Goal: Task Accomplishment & Management: Use online tool/utility

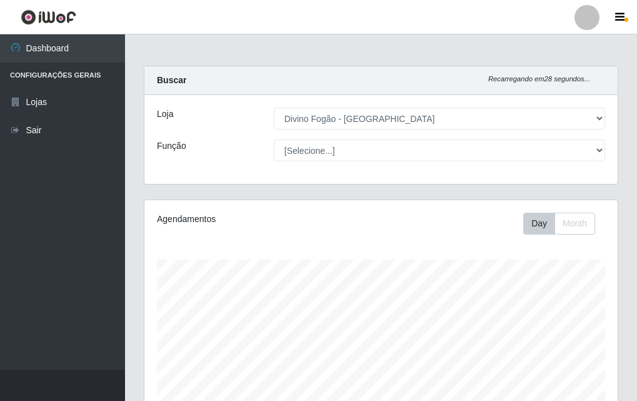
select select "499"
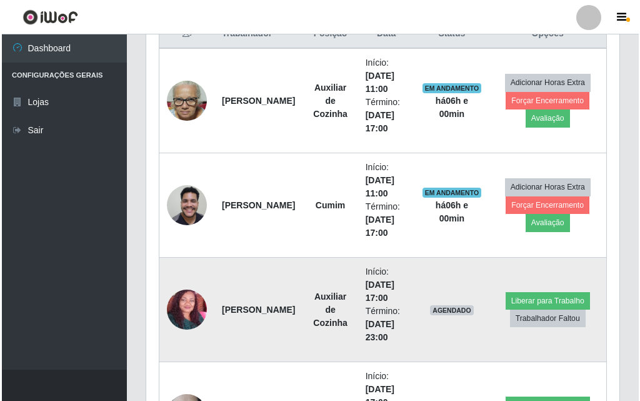
scroll to position [562, 0]
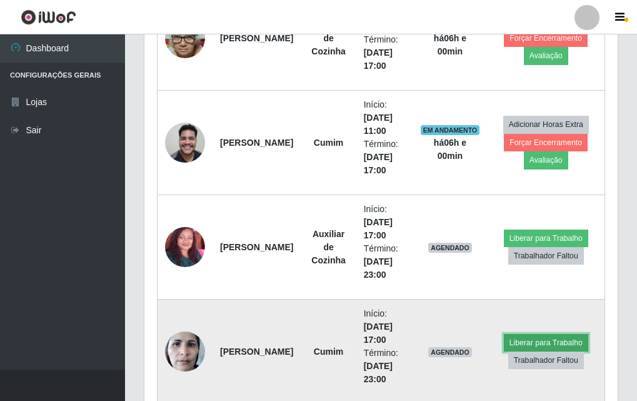
click at [548, 338] on button "Liberar para Trabalho" at bounding box center [546, 343] width 84 height 18
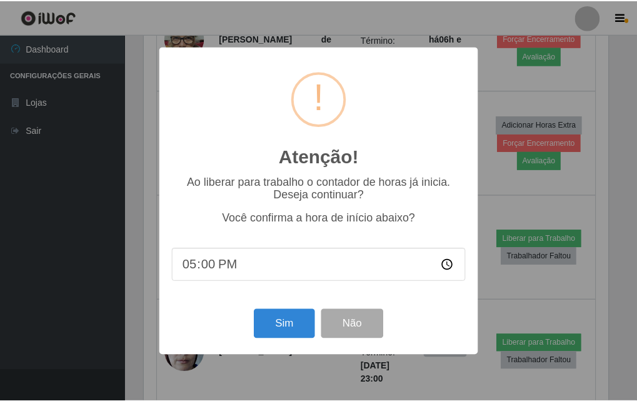
scroll to position [259, 467]
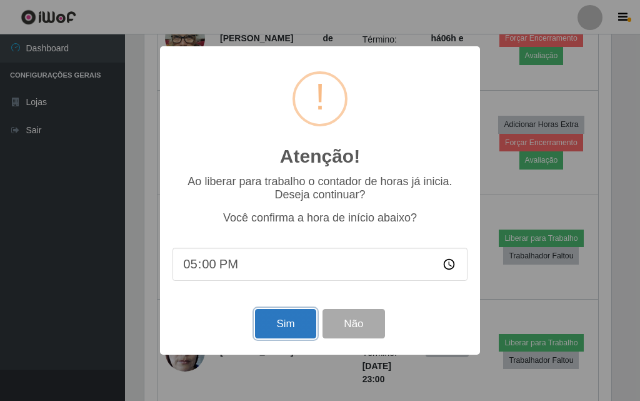
click at [291, 338] on button "Sim" at bounding box center [285, 323] width 61 height 29
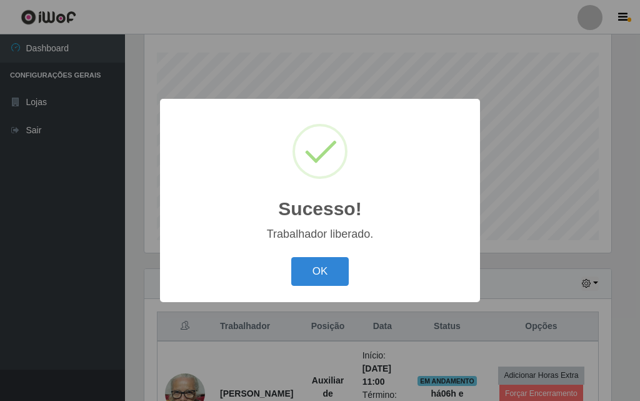
drag, startPoint x: 328, startPoint y: 261, endPoint x: 314, endPoint y: 293, distance: 34.7
click at [322, 274] on button "OK" at bounding box center [320, 271] width 58 height 29
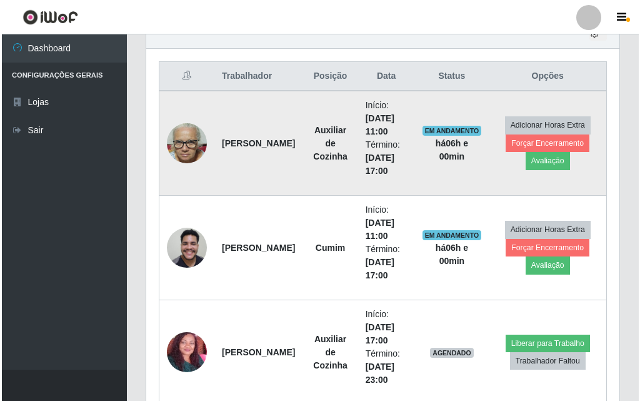
scroll to position [519, 0]
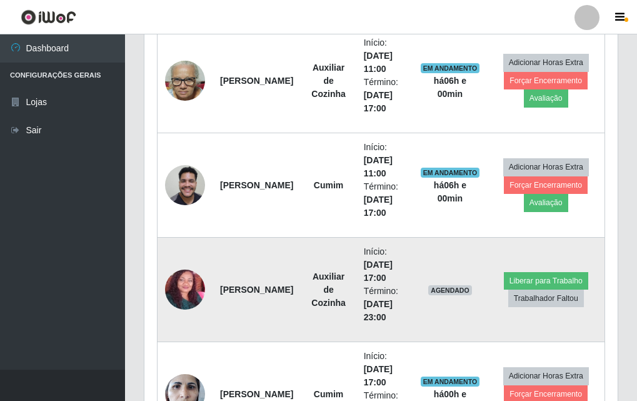
click at [236, 288] on strong "[PERSON_NAME]" at bounding box center [256, 289] width 73 height 10
click at [563, 284] on button "Liberar para Trabalho" at bounding box center [546, 281] width 84 height 18
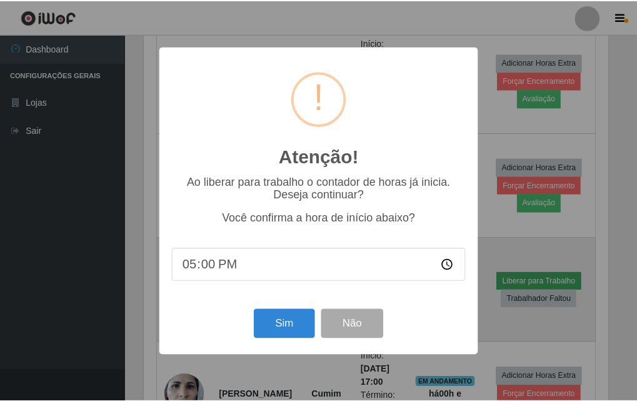
scroll to position [259, 467]
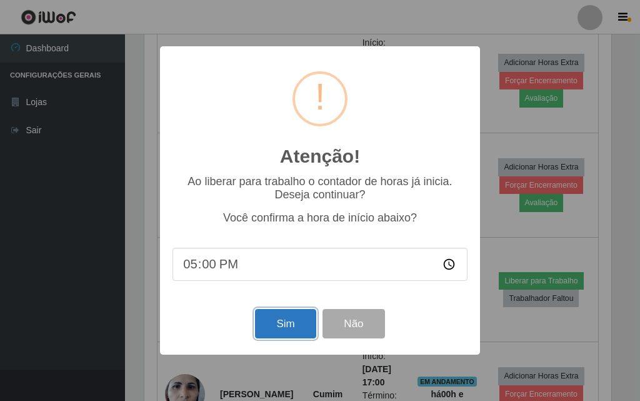
click at [284, 319] on button "Sim" at bounding box center [285, 323] width 61 height 29
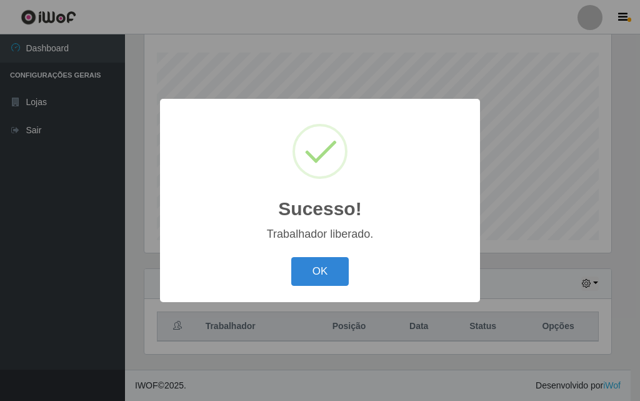
drag, startPoint x: 366, startPoint y: 252, endPoint x: 358, endPoint y: 263, distance: 13.0
click at [366, 252] on div "Sucesso! × Trabalhador liberado. OK Cancel" at bounding box center [320, 200] width 320 height 203
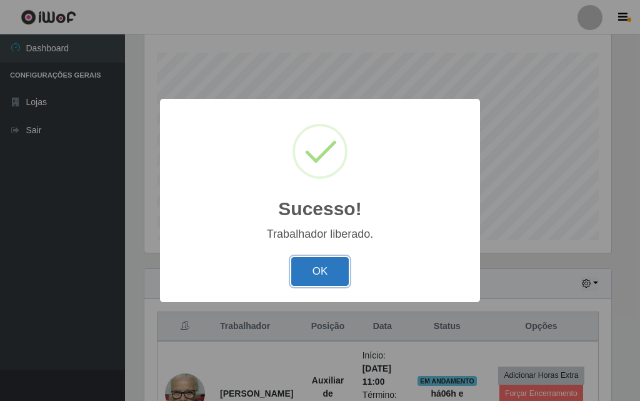
click at [332, 270] on button "OK" at bounding box center [320, 271] width 58 height 29
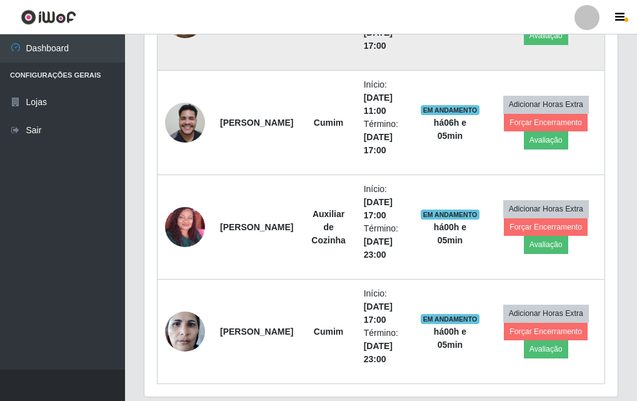
scroll to position [519, 0]
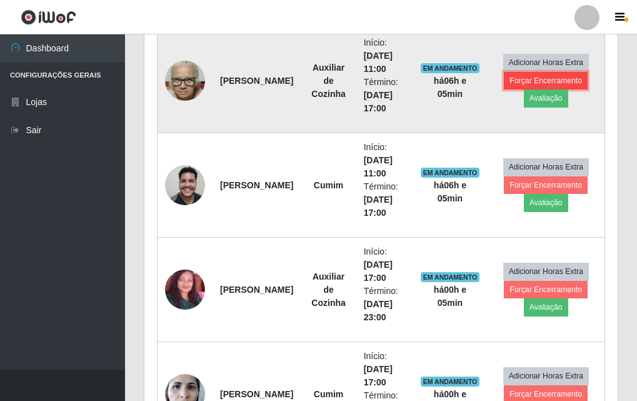
click at [527, 78] on button "Forçar Encerramento" at bounding box center [546, 81] width 84 height 18
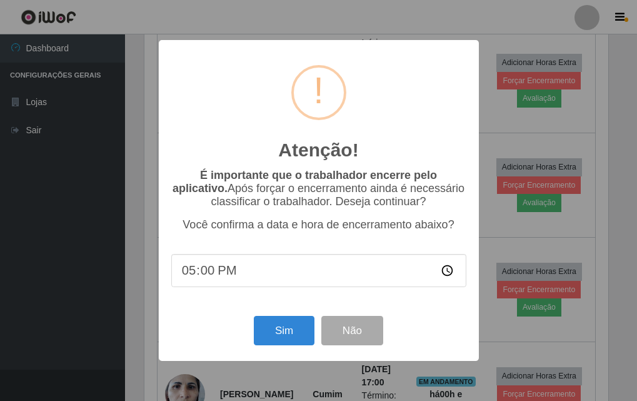
scroll to position [259, 467]
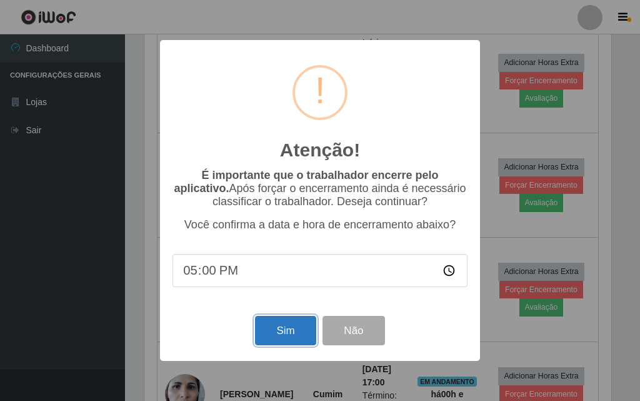
click at [286, 338] on button "Sim" at bounding box center [285, 330] width 61 height 29
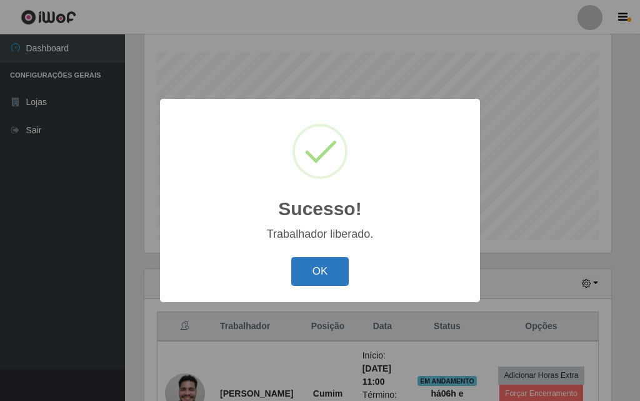
click at [333, 270] on button "OK" at bounding box center [320, 271] width 58 height 29
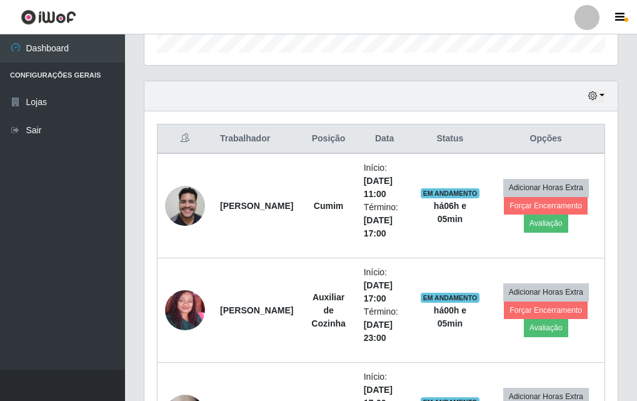
scroll to position [457, 0]
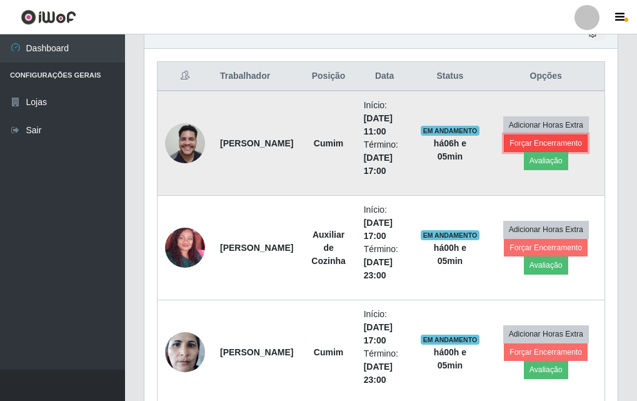
click at [564, 146] on button "Forçar Encerramento" at bounding box center [546, 143] width 84 height 18
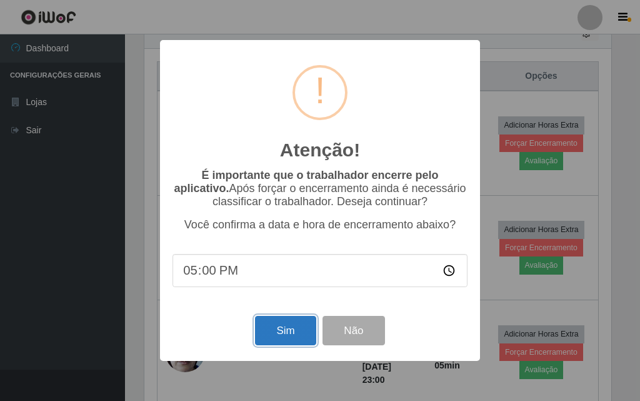
click at [303, 334] on button "Sim" at bounding box center [285, 330] width 61 height 29
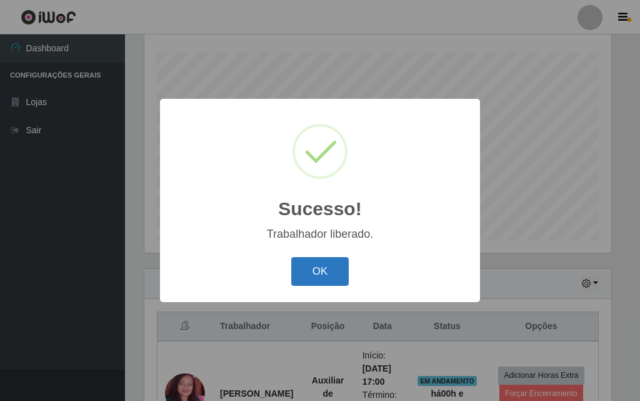
click at [329, 266] on button "OK" at bounding box center [320, 271] width 58 height 29
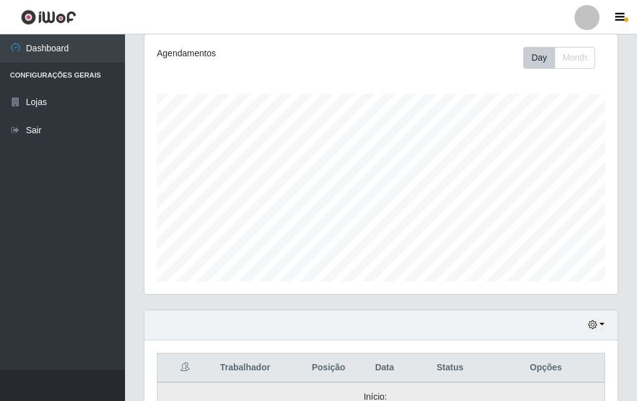
scroll to position [291, 0]
